Goal: Download file/media

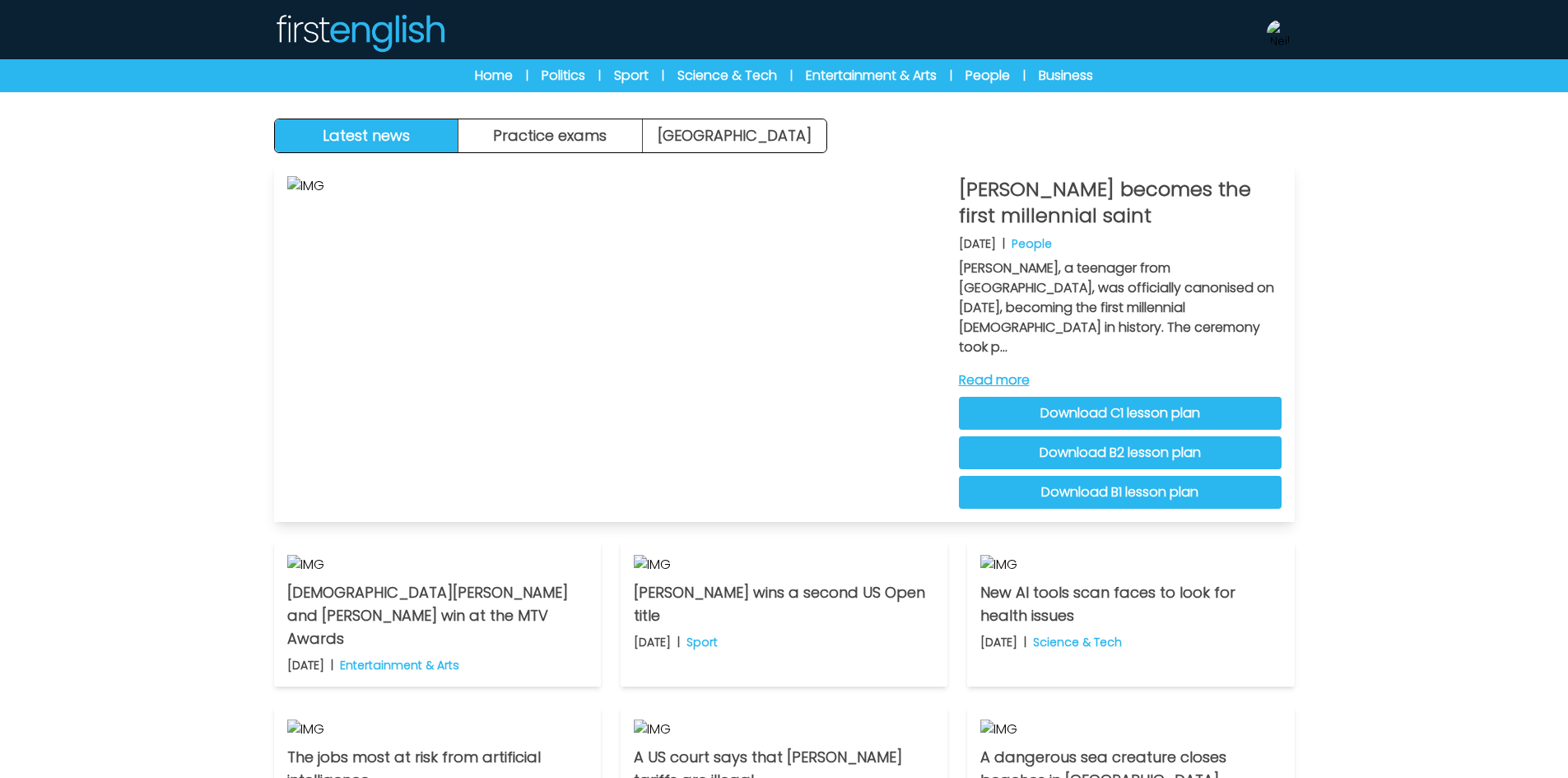
click at [1209, 397] on link "Download C1 lesson plan" at bounding box center [1120, 413] width 323 height 33
click at [1079, 436] on link "Download B2 lesson plan" at bounding box center [1120, 453] width 323 height 33
click at [1102, 475] on link "Download B1 lesson plan" at bounding box center [1120, 492] width 323 height 33
click at [564, 133] on button "Practice exams" at bounding box center [551, 135] width 185 height 33
click at [999, 370] on link "Read more" at bounding box center [1120, 380] width 323 height 20
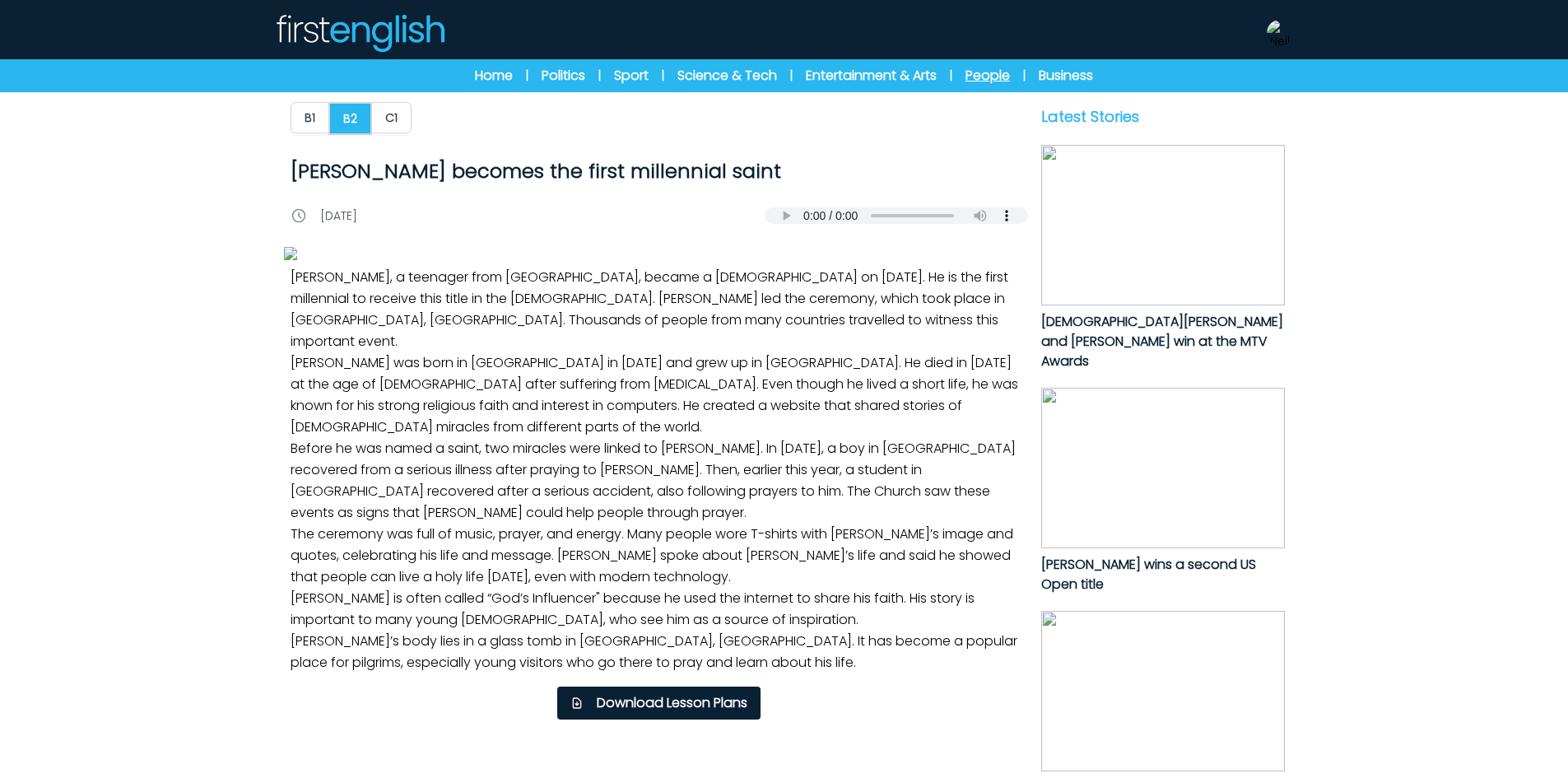
click at [998, 76] on link "People" at bounding box center [988, 75] width 45 height 20
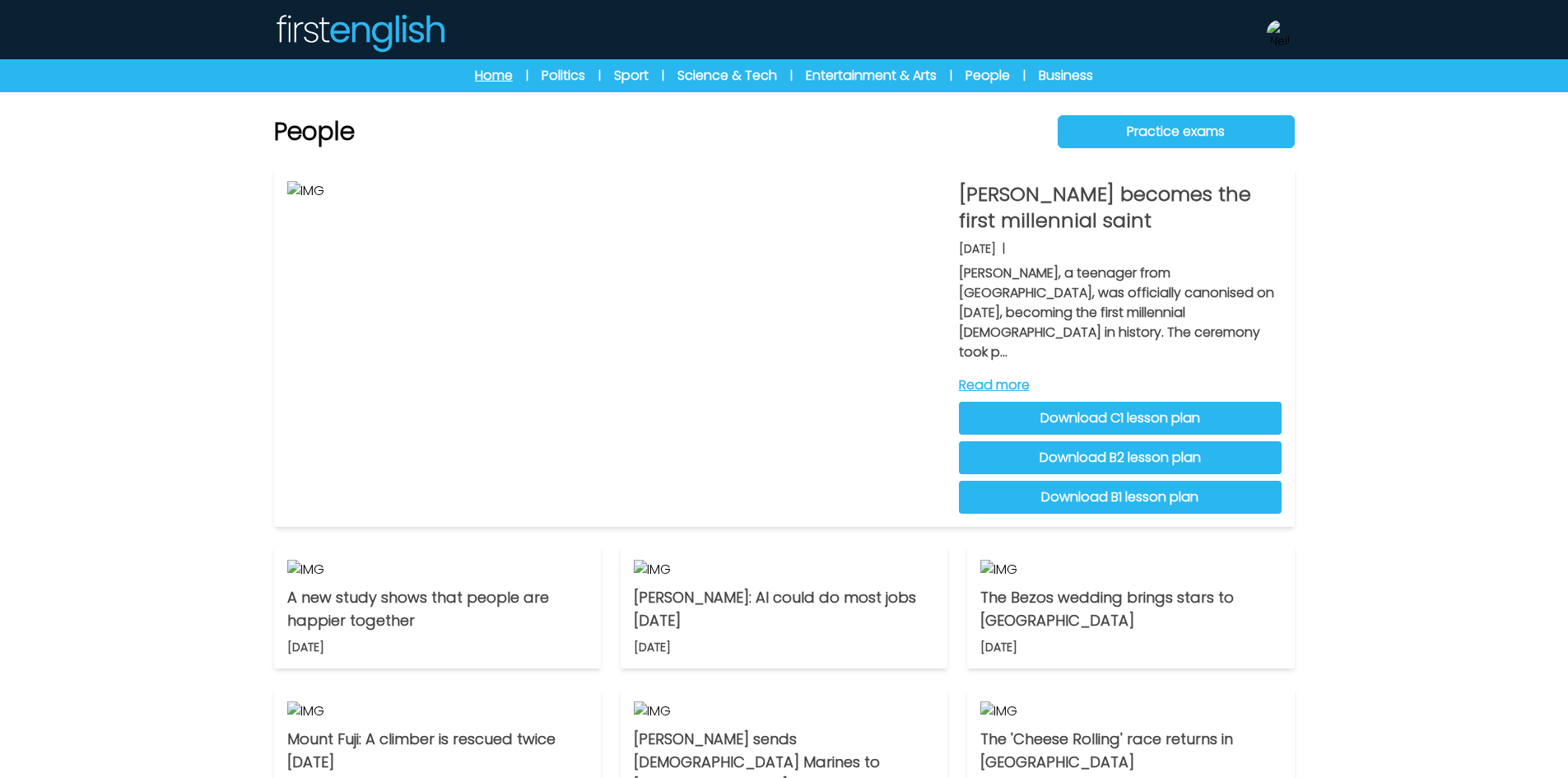
click at [494, 74] on link "Home" at bounding box center [494, 75] width 38 height 20
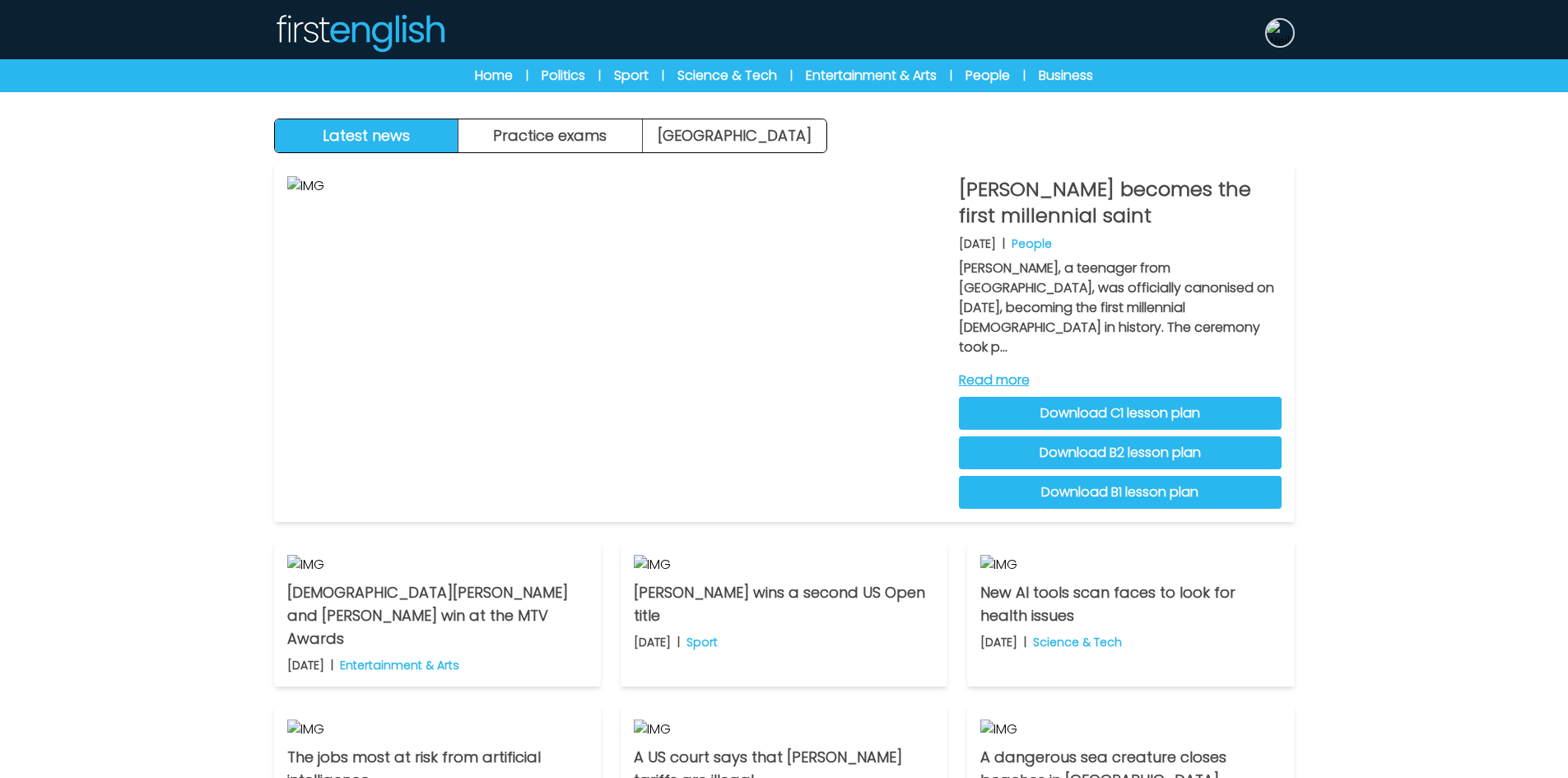
click at [1284, 28] on img at bounding box center [1280, 33] width 27 height 27
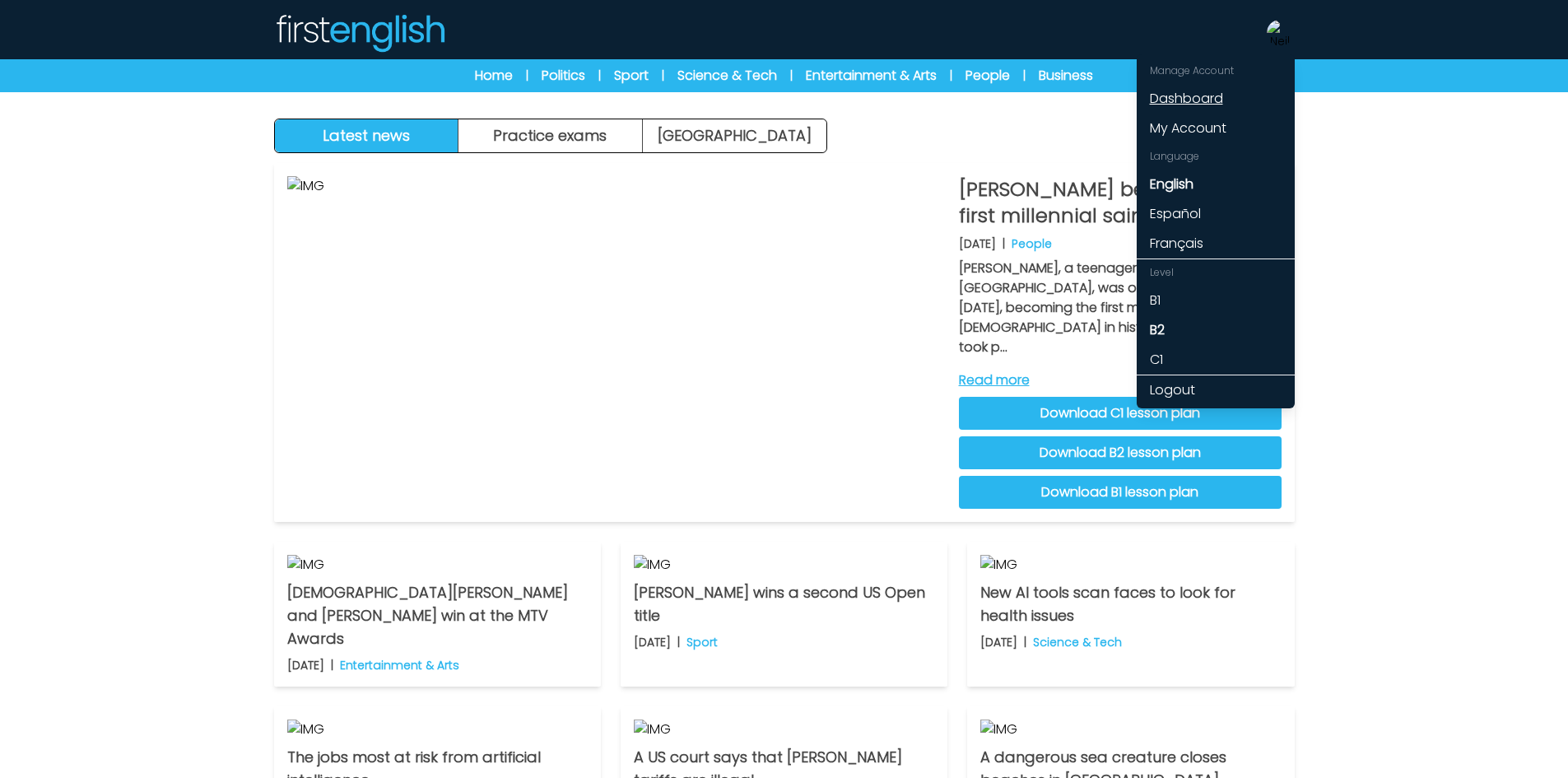
click at [1188, 95] on link "Dashboard" at bounding box center [1216, 98] width 158 height 29
